Goal: Register for event/course

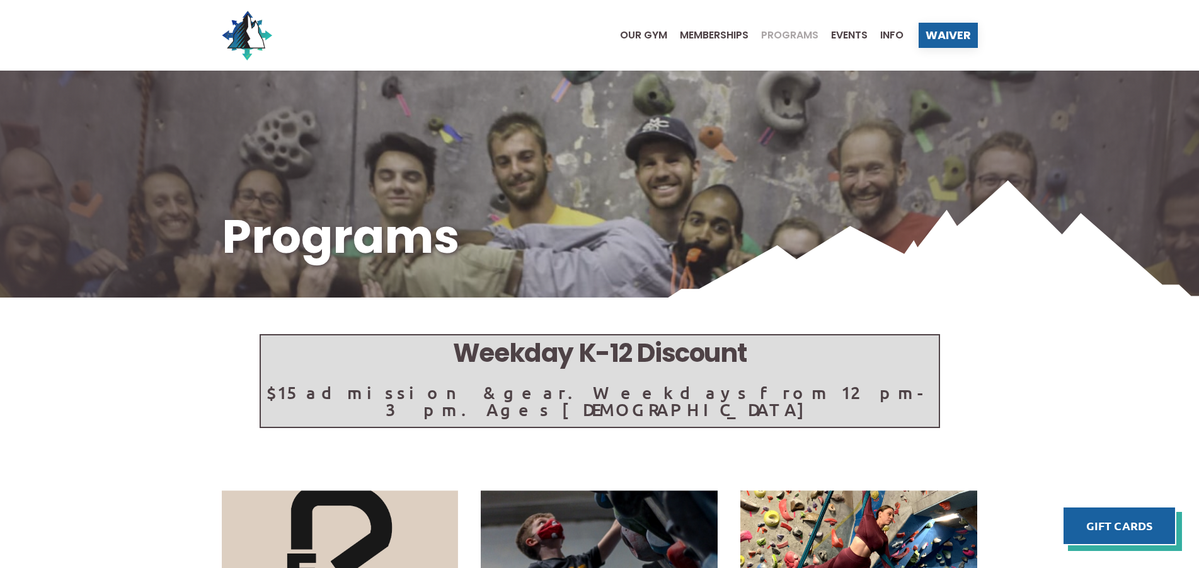
scroll to position [386, 0]
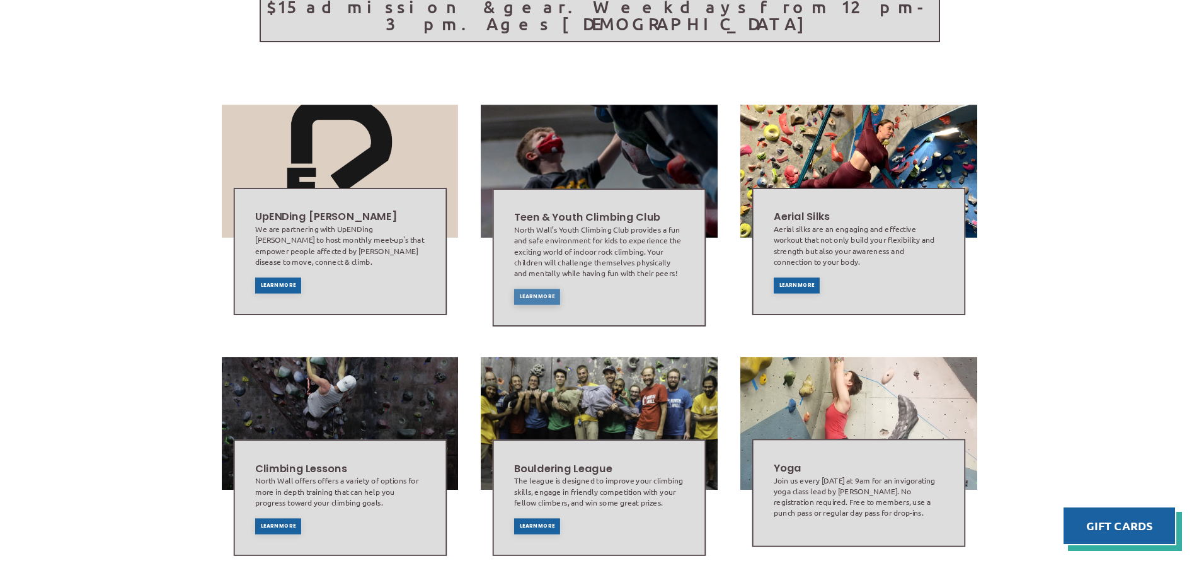
click at [538, 289] on div "Learn More" at bounding box center [537, 297] width 46 height 16
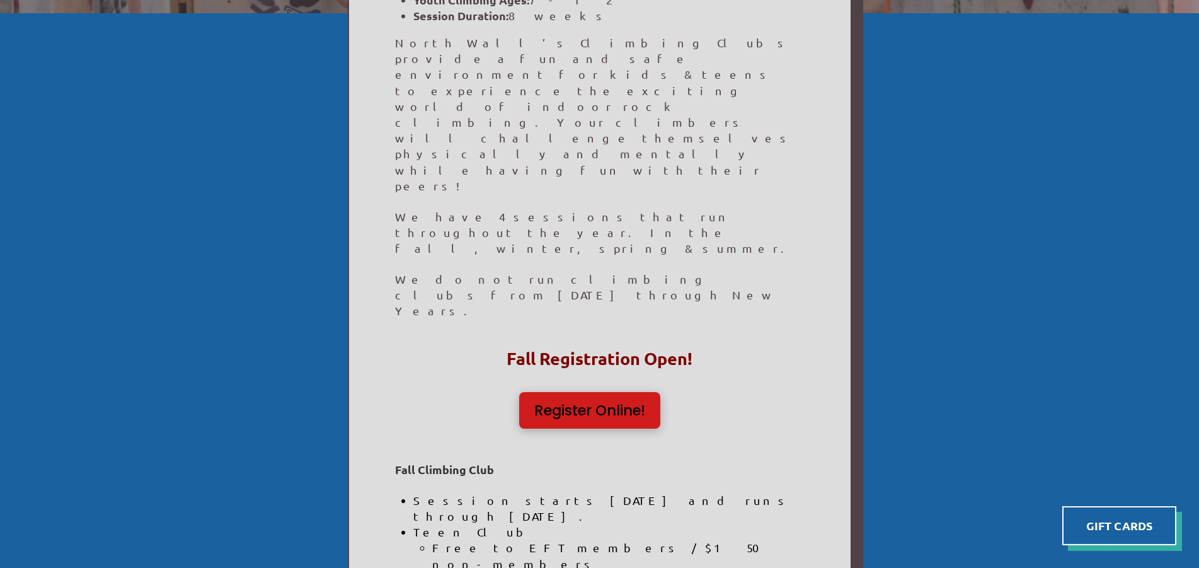
scroll to position [386, 0]
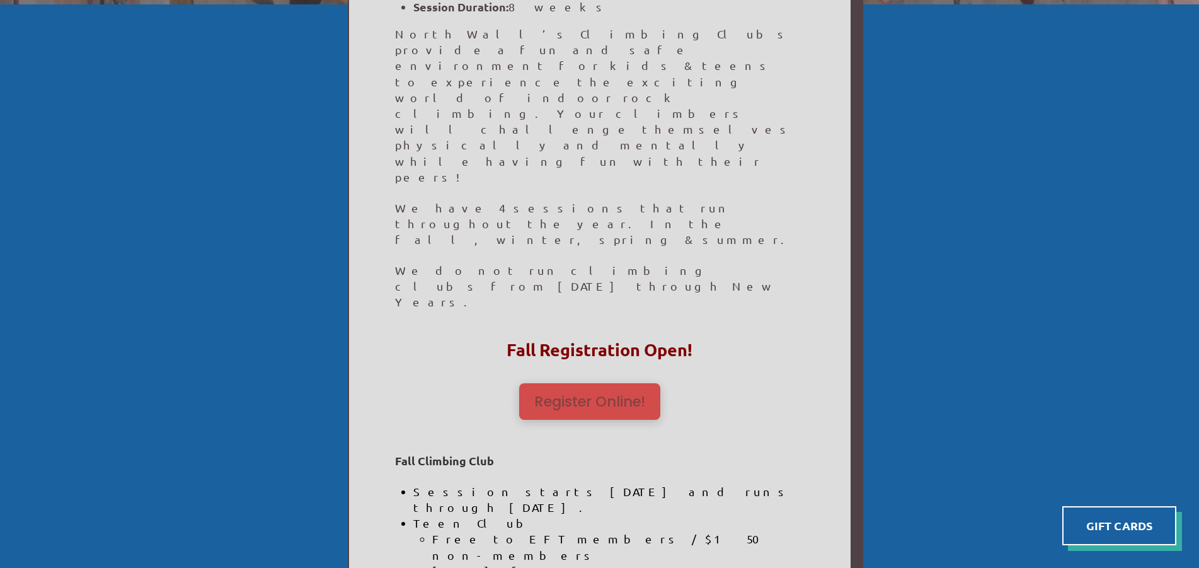
click at [635, 395] on span "Register Online!" at bounding box center [589, 402] width 111 height 14
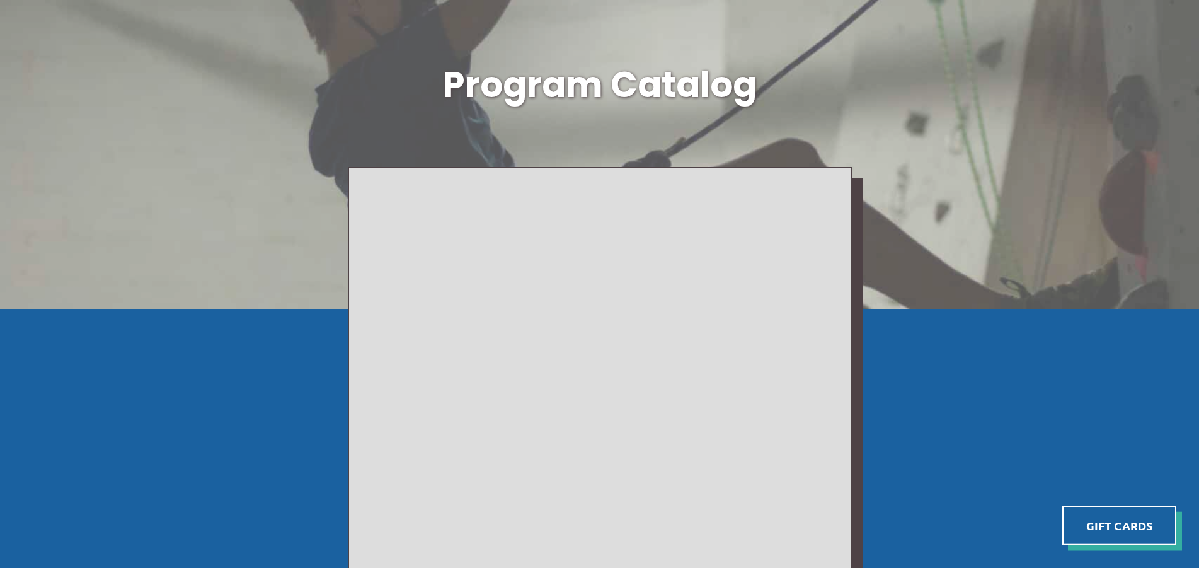
scroll to position [154, 0]
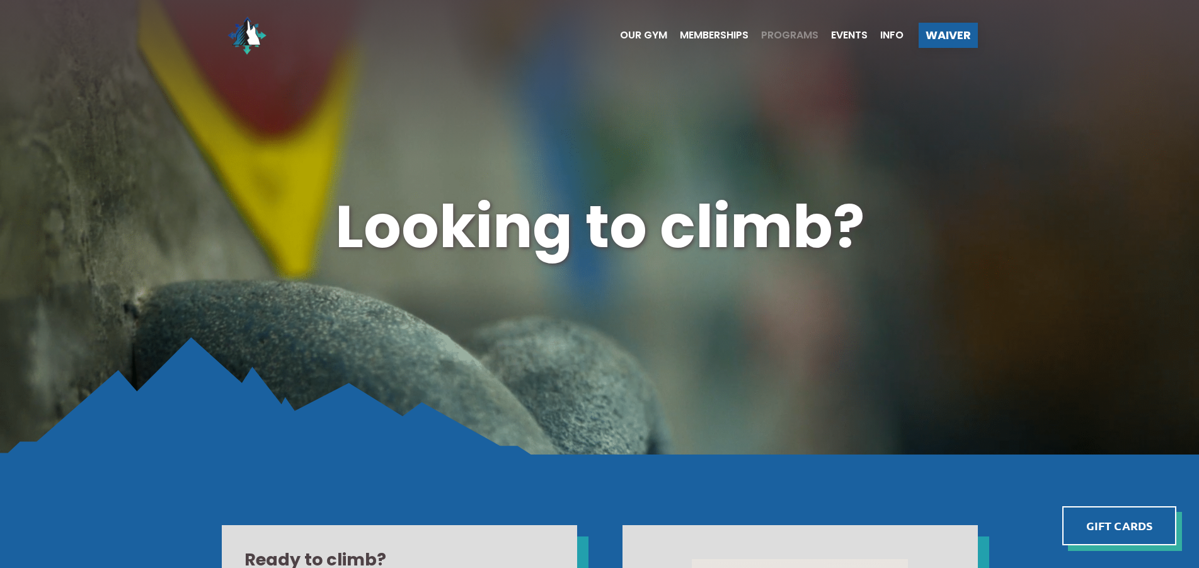
click at [783, 36] on span "Programs" at bounding box center [789, 35] width 57 height 10
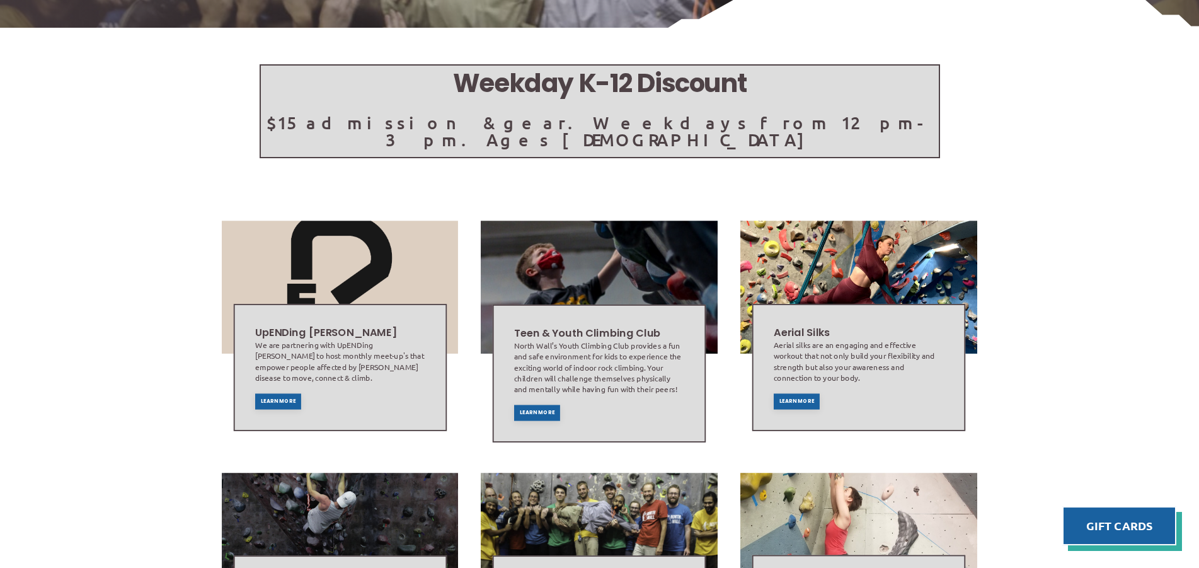
scroll to position [321, 0]
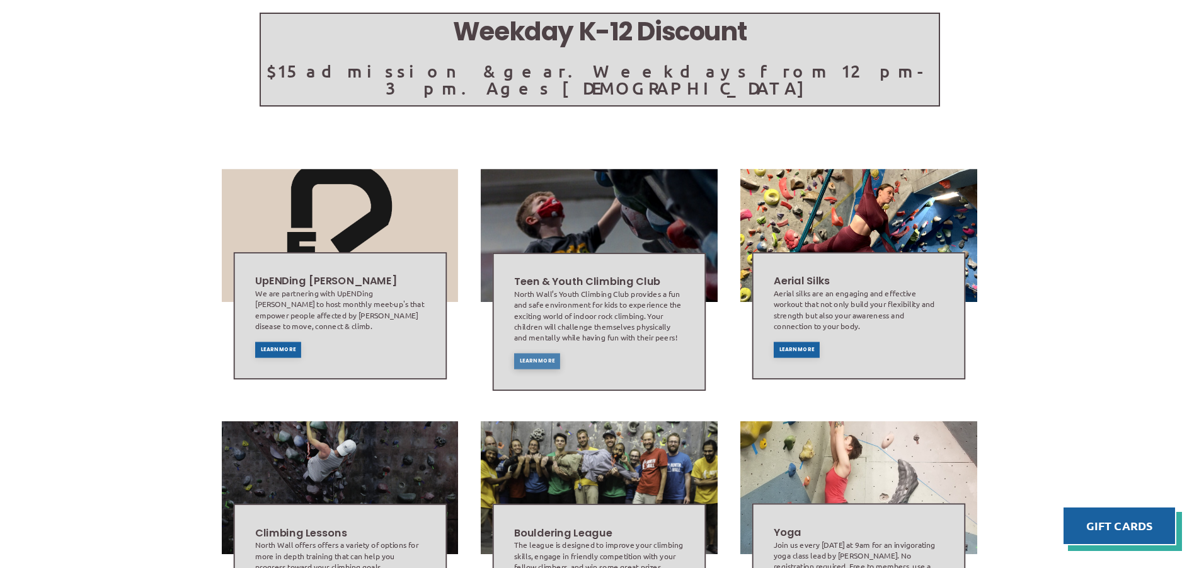
click at [538, 353] on div "Learn More" at bounding box center [537, 361] width 46 height 16
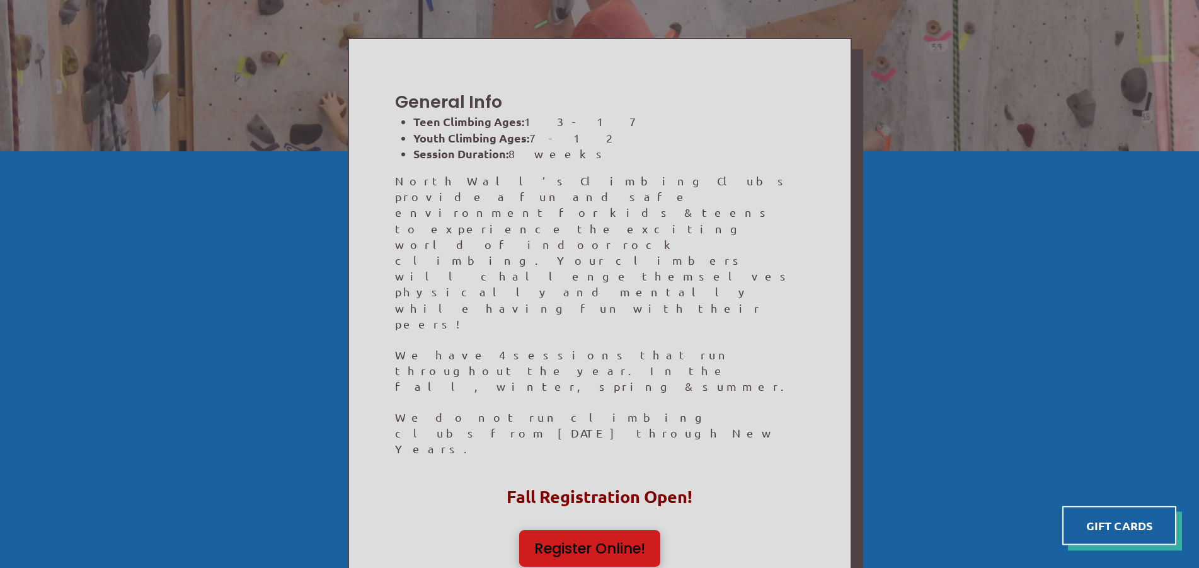
scroll to position [321, 0]
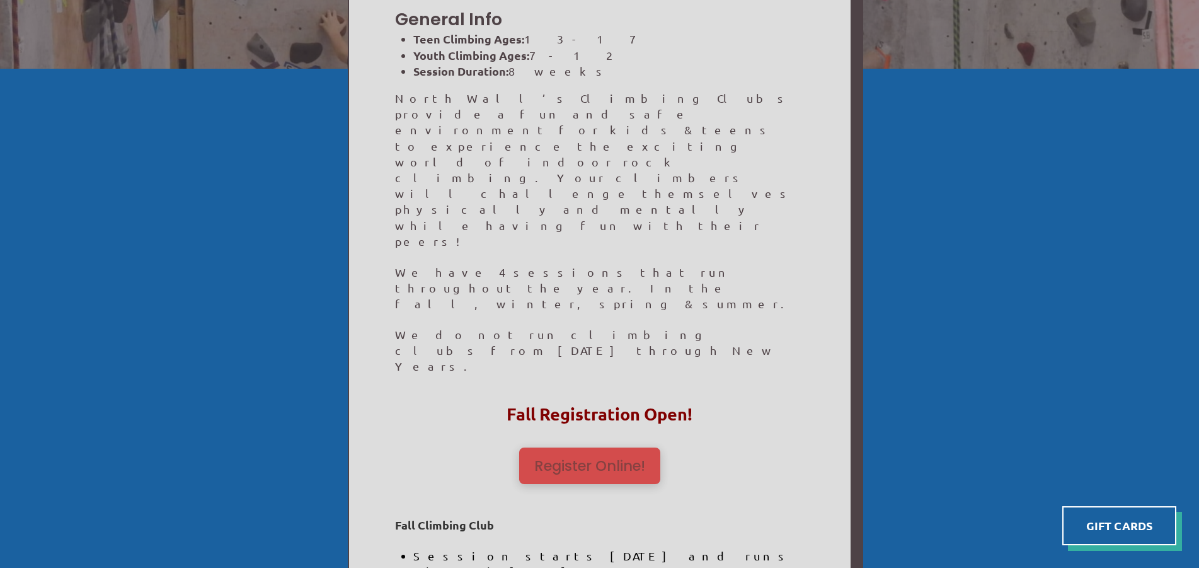
click at [598, 459] on span "Register Online!" at bounding box center [589, 466] width 111 height 14
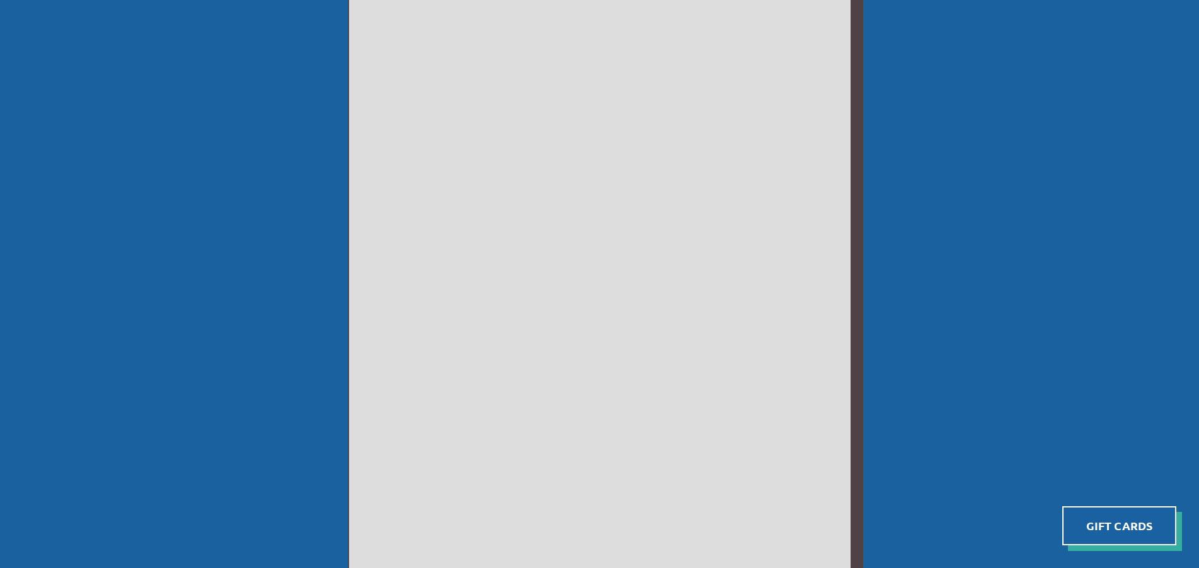
scroll to position [207, 0]
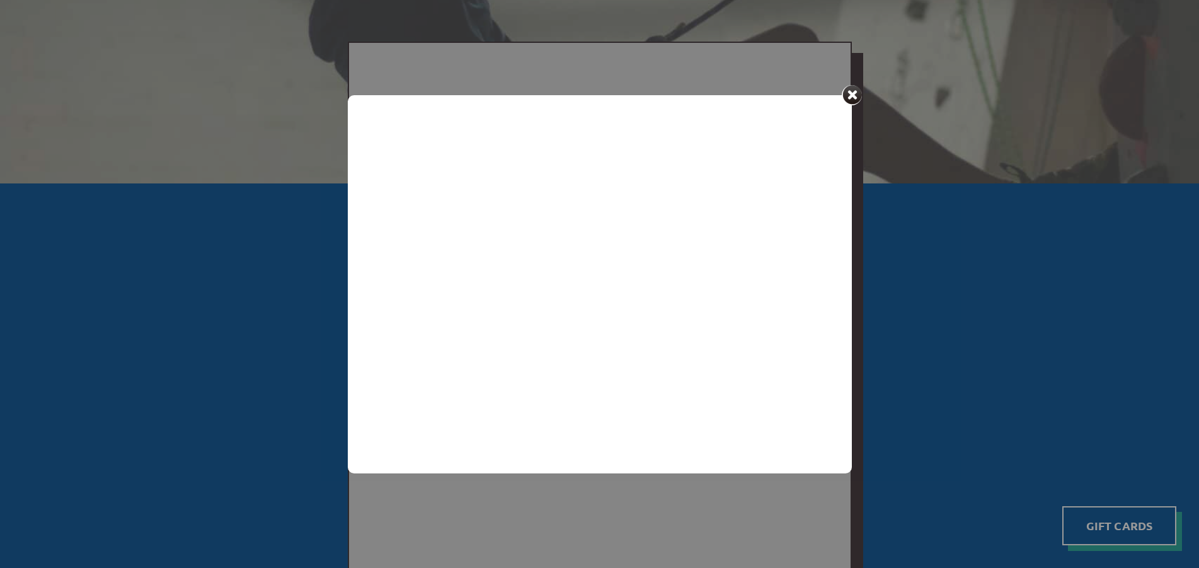
click at [861, 90] on div at bounding box center [599, 284] width 1199 height 568
click at [859, 95] on div at bounding box center [852, 95] width 20 height 20
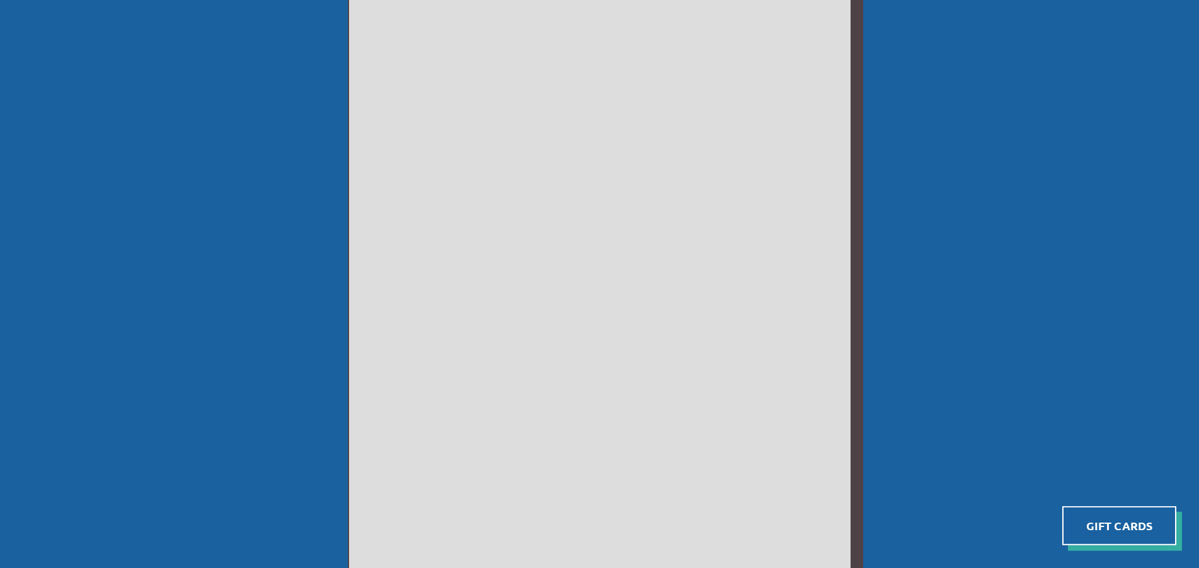
scroll to position [89, 0]
